Goal: Task Accomplishment & Management: Manage account settings

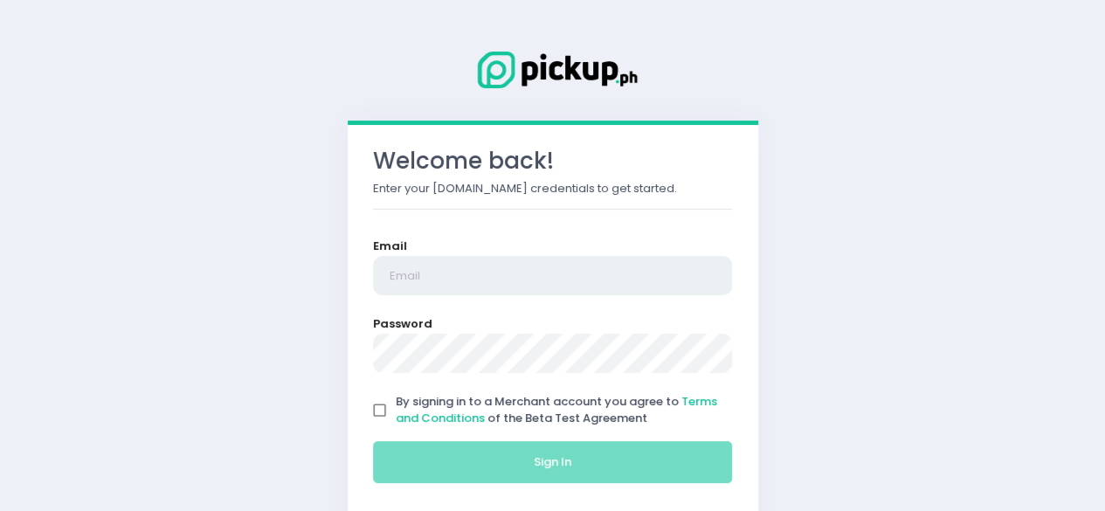
type input "[EMAIL_ADDRESS][DOMAIN_NAME]"
click at [377, 410] on input "By signing in to a Merchant account you agree to Terms and Conditions of the Be…" at bounding box center [379, 410] width 33 height 33
checkbox input "true"
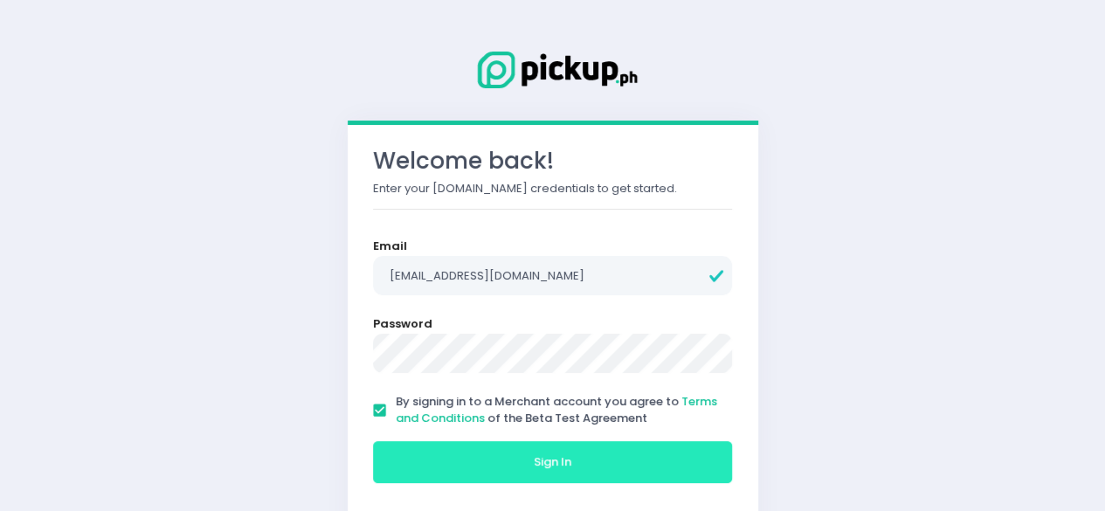
click at [510, 441] on button "Sign In" at bounding box center [553, 462] width 360 height 42
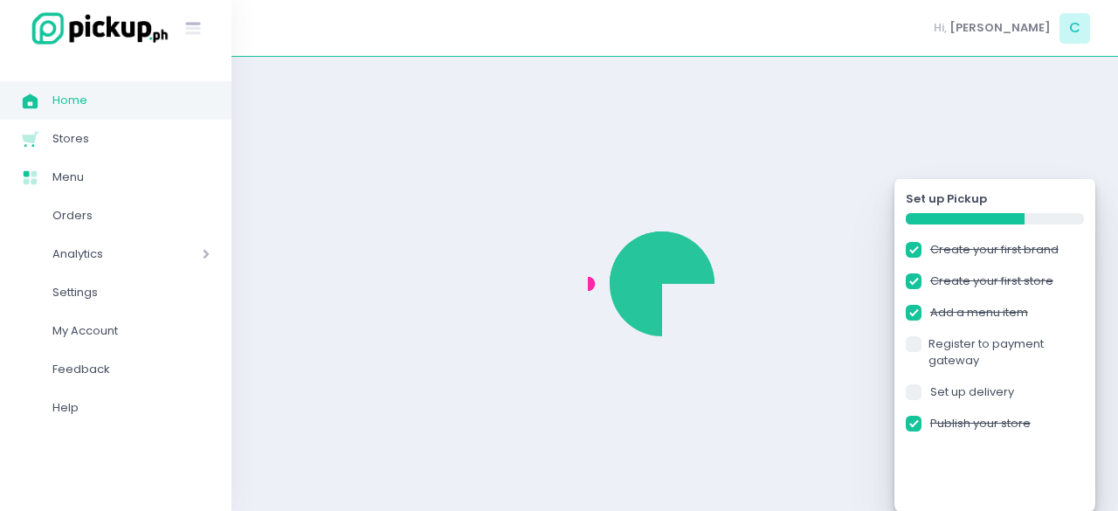
checkbox input "true"
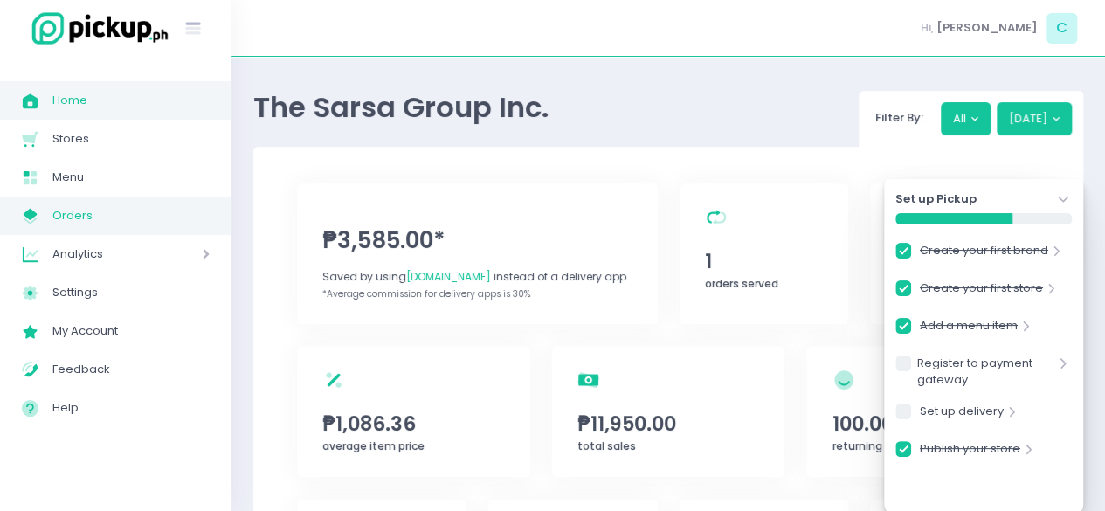
click at [106, 222] on span "Orders" at bounding box center [130, 215] width 157 height 23
checkbox input "true"
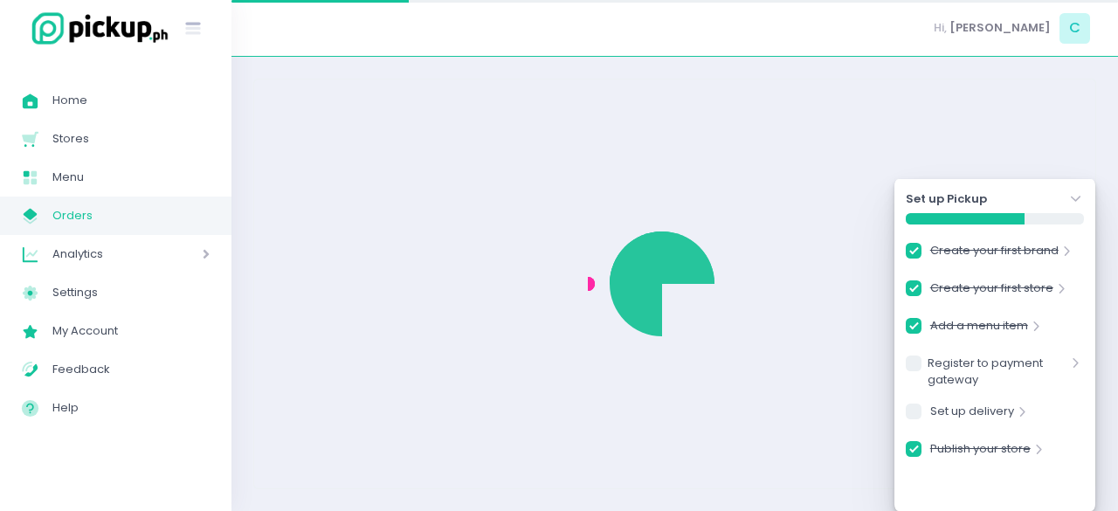
checkbox input "true"
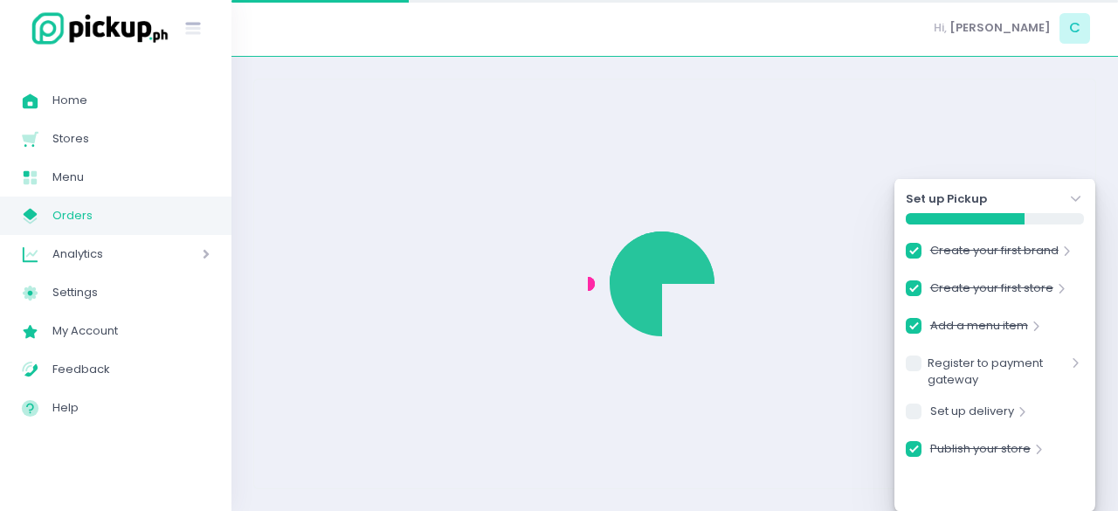
checkbox input "true"
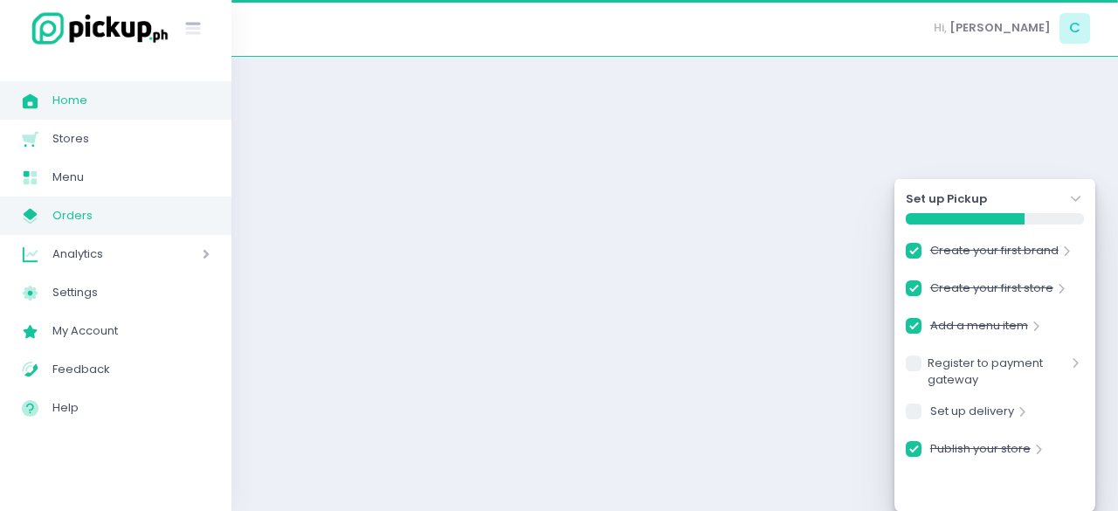
checkbox input "true"
